Goal: Task Accomplishment & Management: Use online tool/utility

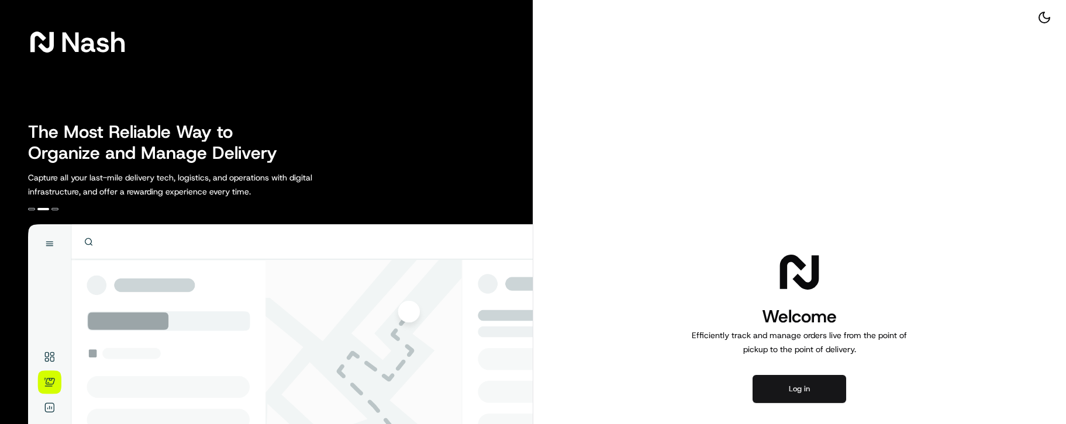
click at [788, 262] on button "Log in" at bounding box center [799, 389] width 94 height 28
